Goal: Book appointment/travel/reservation

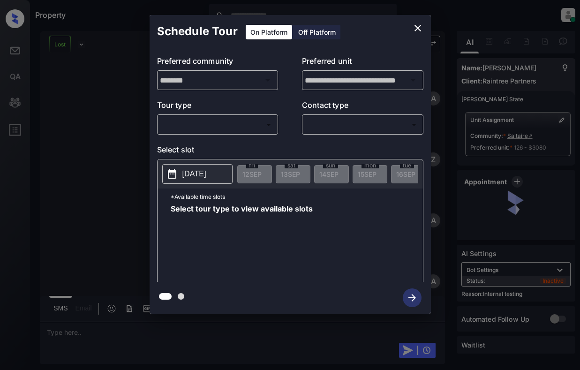
scroll to position [7829, 0]
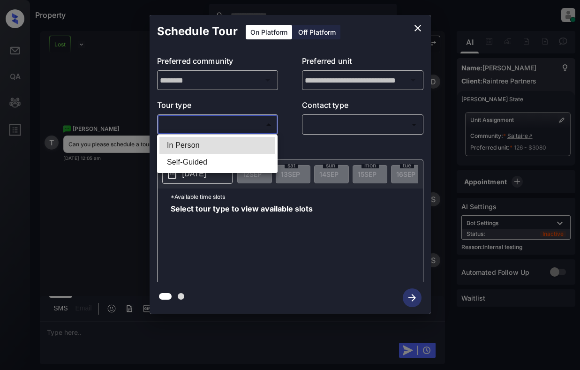
click at [213, 128] on body "Property [PERSON_NAME] Online Set yourself offline Set yourself on break Profil…" at bounding box center [290, 185] width 580 height 370
click at [221, 141] on li "In Person" at bounding box center [218, 145] width 116 height 17
type input "********"
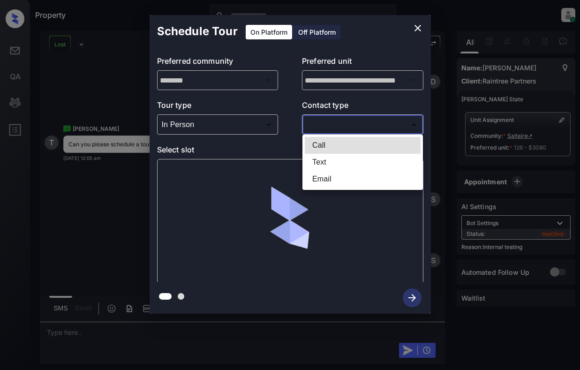
click at [329, 123] on body "Property [PERSON_NAME] Online Set yourself offline Set yourself on break Profil…" at bounding box center [290, 185] width 580 height 370
click at [328, 158] on li "Text" at bounding box center [363, 162] width 116 height 17
type input "****"
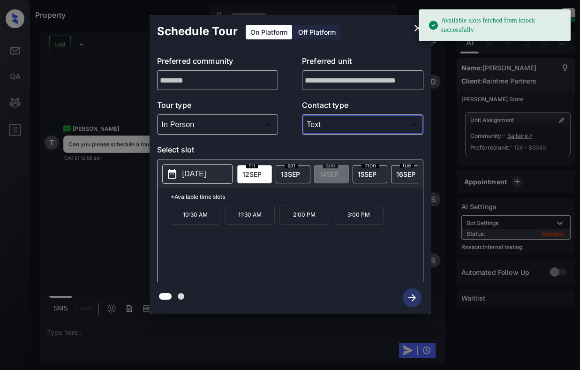
click at [259, 174] on span "[DATE]" at bounding box center [252, 174] width 19 height 8
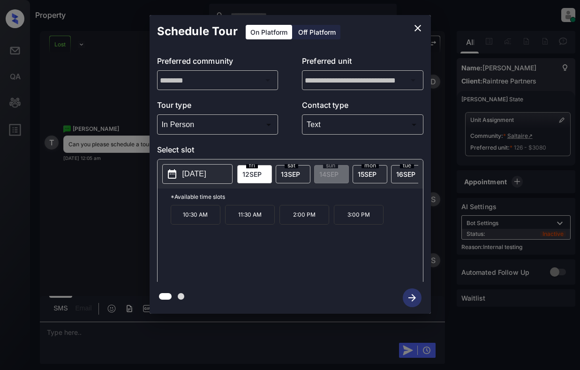
click at [414, 27] on icon "close" at bounding box center [417, 28] width 11 height 11
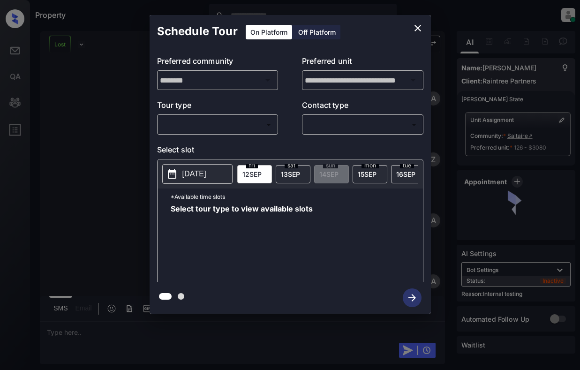
scroll to position [7829, 0]
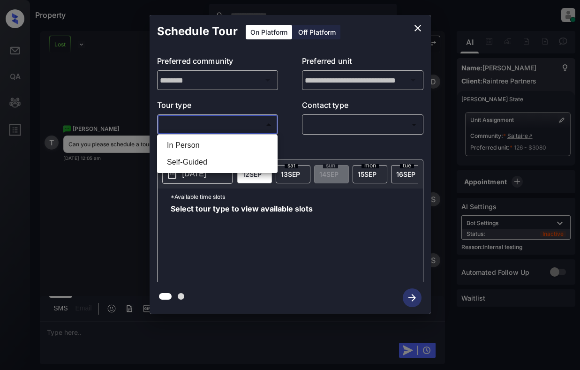
click at [260, 129] on body "Property [PERSON_NAME] Online Set yourself offline Set yourself on break Profil…" at bounding box center [290, 185] width 580 height 370
click at [261, 146] on li "In Person" at bounding box center [218, 145] width 116 height 17
type input "********"
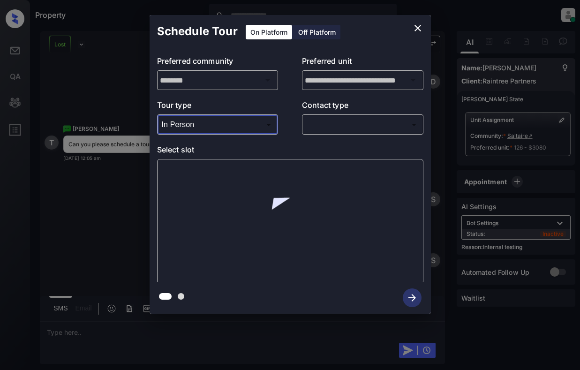
click at [349, 128] on body "Property [PERSON_NAME] Online Set yourself offline Set yourself on break Profil…" at bounding box center [290, 185] width 580 height 370
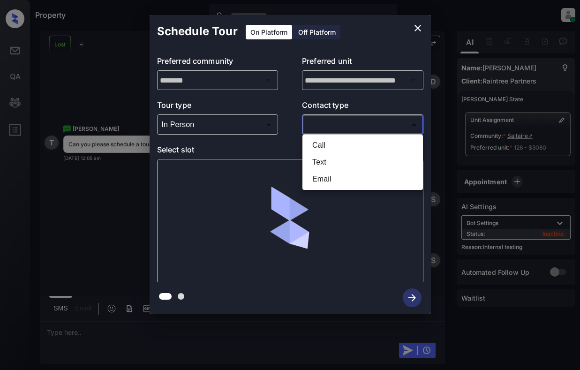
click at [348, 166] on li "Text" at bounding box center [363, 162] width 116 height 17
type input "****"
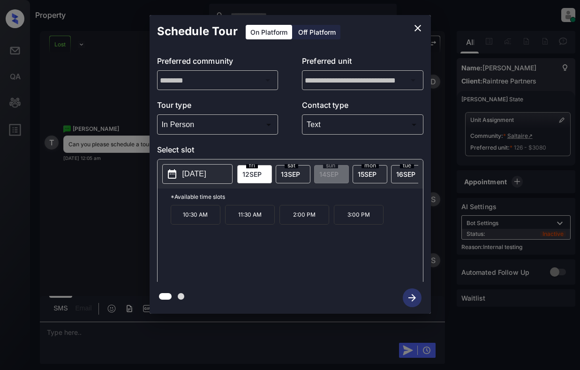
click at [253, 174] on span "[DATE]" at bounding box center [252, 174] width 19 height 8
click at [254, 223] on p "11:30 AM" at bounding box center [250, 215] width 50 height 20
click at [412, 303] on icon "button" at bounding box center [412, 298] width 19 height 19
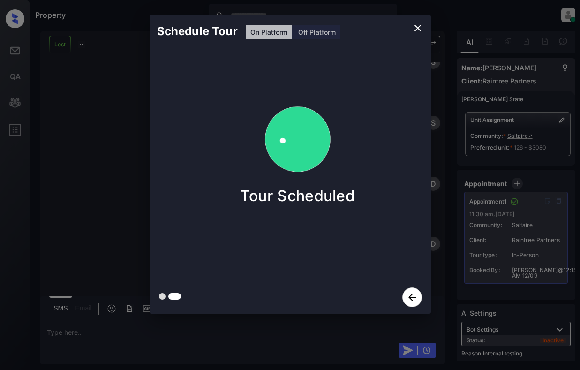
scroll to position [7953, 0]
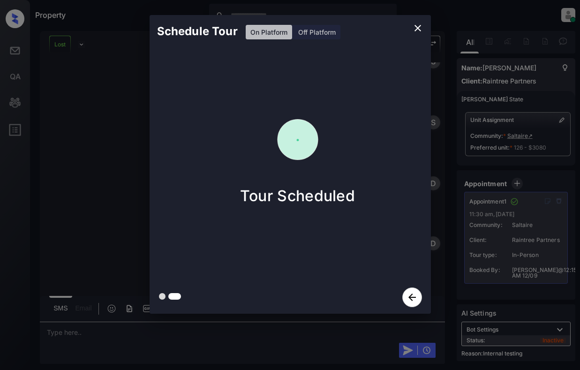
click at [118, 200] on div "Schedule Tour On Platform Off Platform Tour Scheduled" at bounding box center [290, 164] width 580 height 329
